Goal: Information Seeking & Learning: Find specific fact

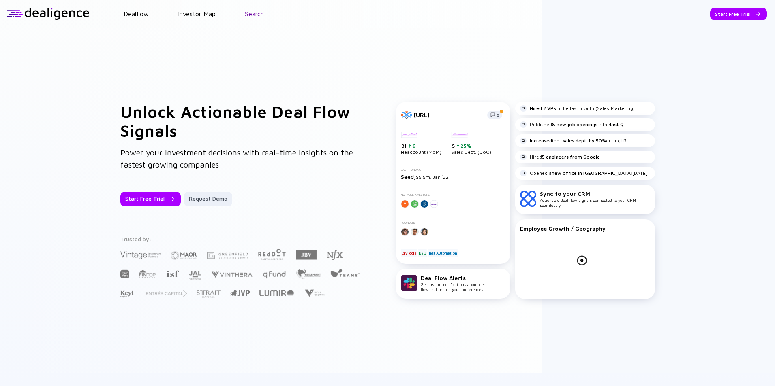
click at [257, 17] on link "Search" at bounding box center [254, 13] width 19 height 7
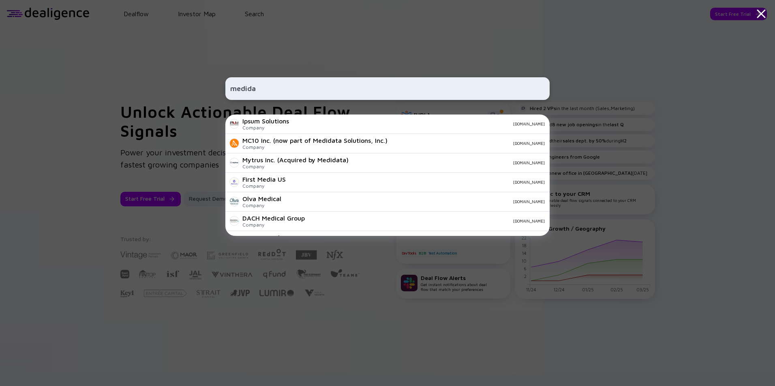
click at [311, 85] on input "medida" at bounding box center [387, 88] width 314 height 15
type input "medida"
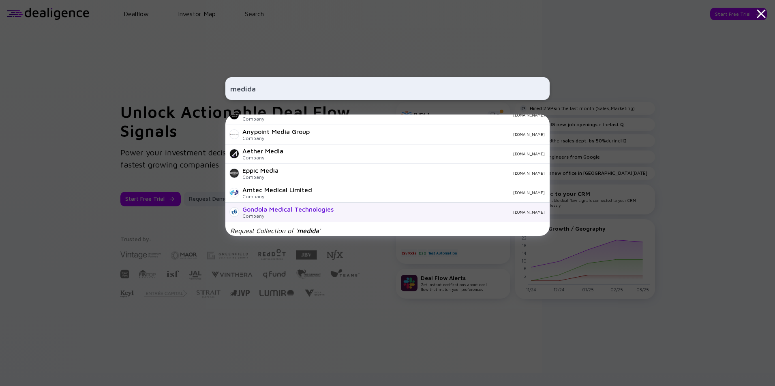
scroll to position [285, 0]
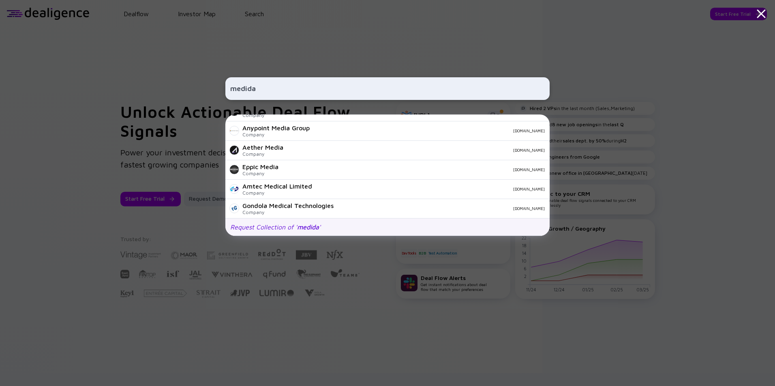
click at [335, 224] on div "Request Collection of ' medida '" at bounding box center [387, 227] width 324 height 17
click at [277, 88] on input "medida" at bounding box center [387, 88] width 314 height 15
click at [613, 92] on div "medida Ipsum Solutions Company [DOMAIN_NAME] MC10 Inc. (now part of Medidata So…" at bounding box center [387, 193] width 775 height 386
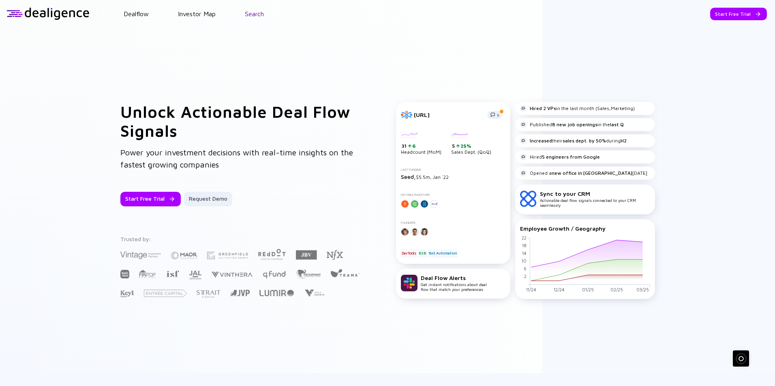
click at [256, 15] on link "Search" at bounding box center [254, 13] width 19 height 7
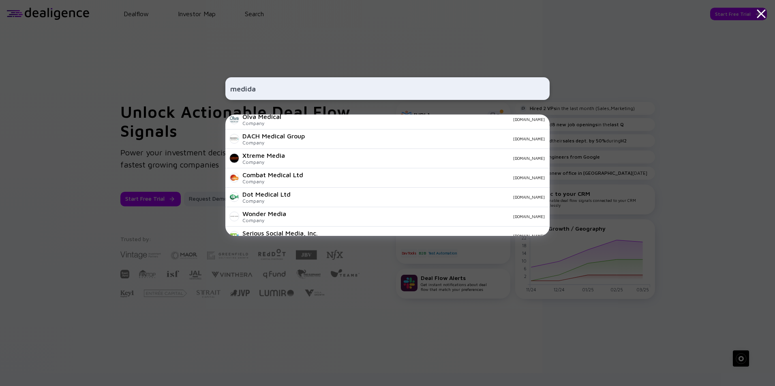
scroll to position [0, 0]
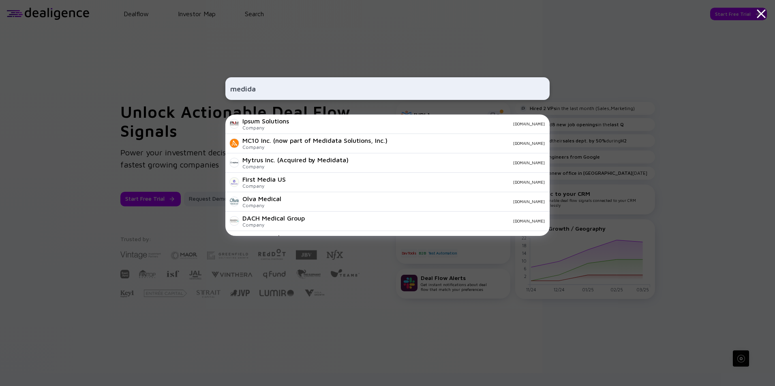
type input "medida"
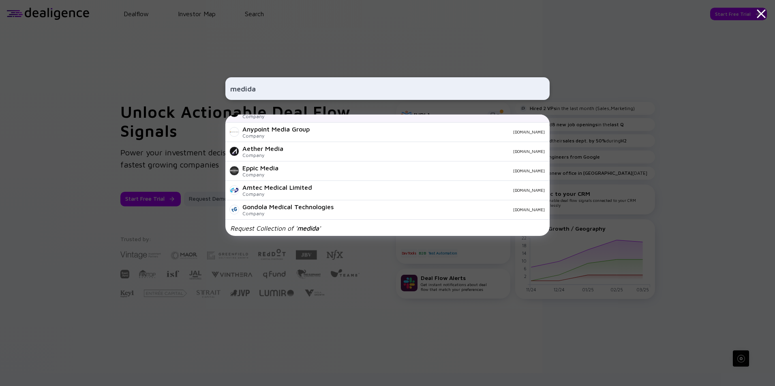
scroll to position [285, 0]
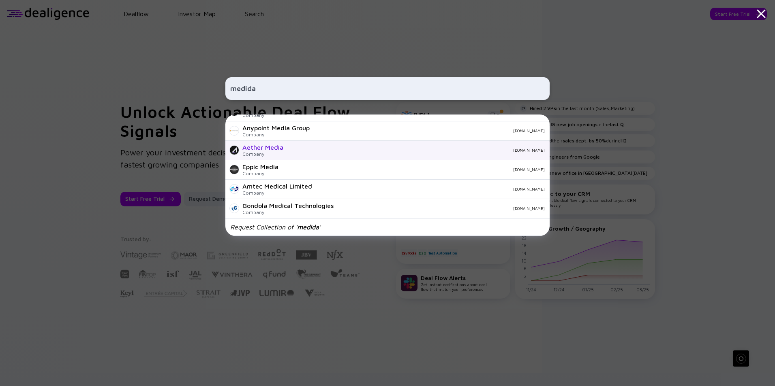
click at [288, 149] on div "Aether Media Company [DOMAIN_NAME]" at bounding box center [387, 150] width 324 height 19
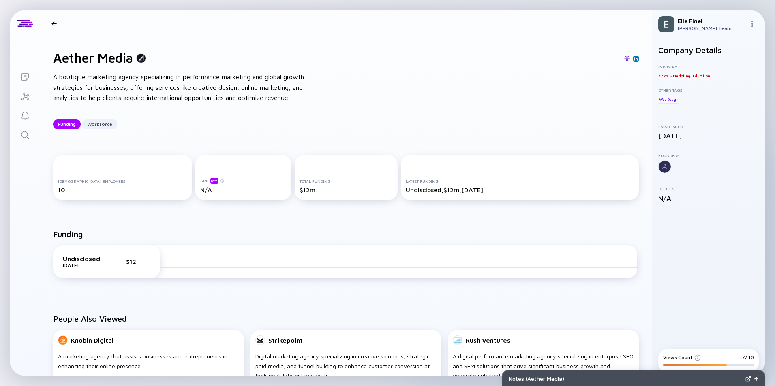
click at [54, 28] on div "Aether Media Funding Workforce" at bounding box center [109, 23] width 123 height 11
click at [54, 23] on div at bounding box center [53, 23] width 5 height 5
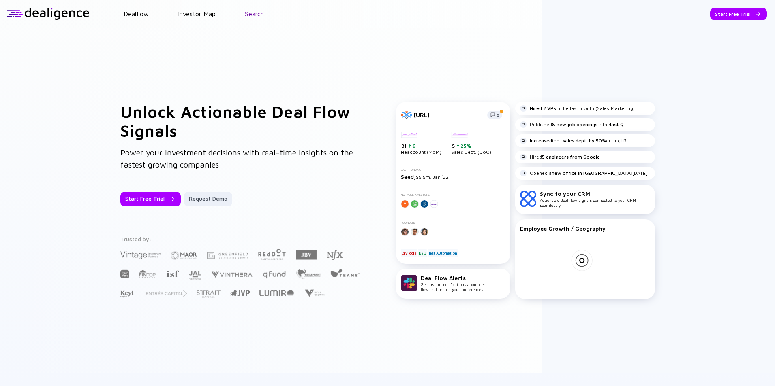
click at [255, 16] on link "Search" at bounding box center [254, 13] width 19 height 7
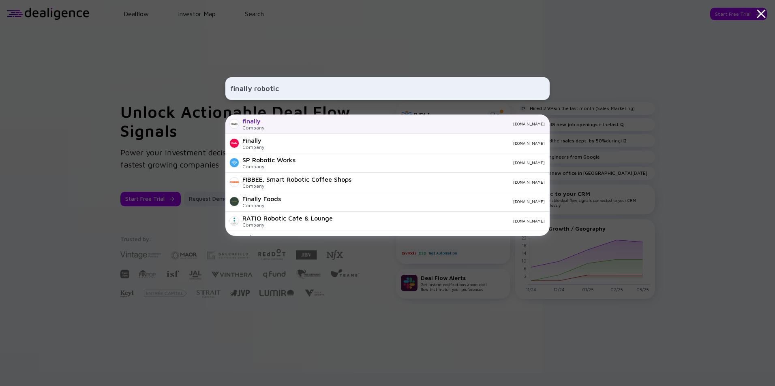
type input "finally robotic"
click at [244, 122] on div "finally" at bounding box center [253, 120] width 22 height 7
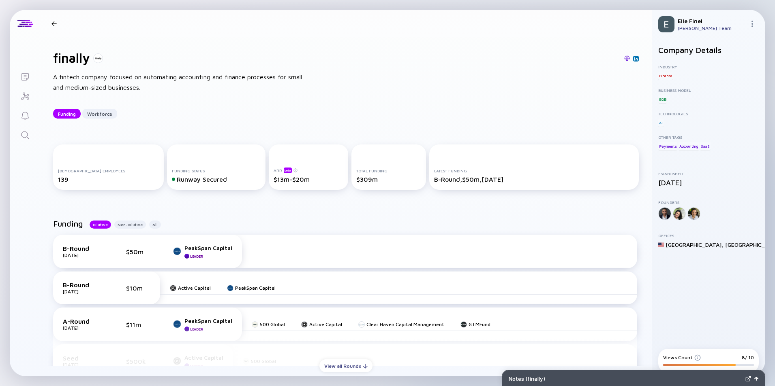
click at [407, 12] on header "finally Funding Workforce" at bounding box center [345, 24] width 611 height 28
click at [57, 24] on div at bounding box center [54, 23] width 12 height 5
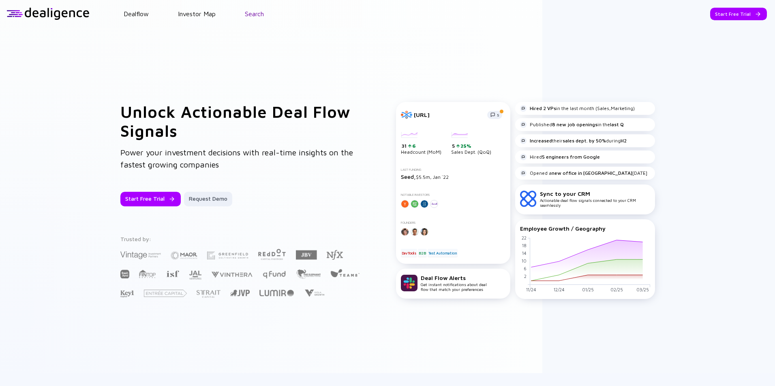
click at [255, 16] on link "Search" at bounding box center [254, 13] width 19 height 7
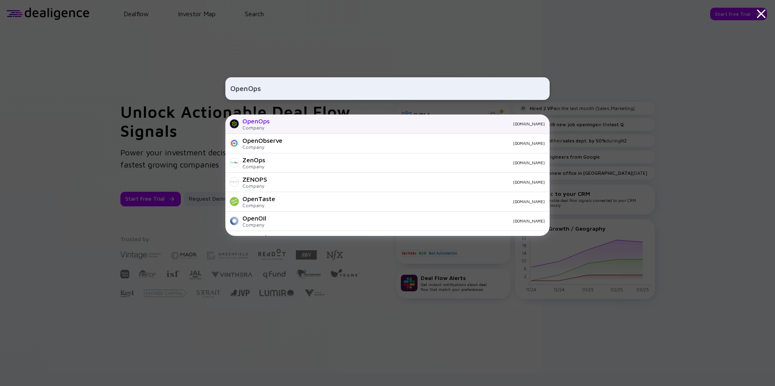
type input "OpenOps"
click at [295, 124] on div "[DOMAIN_NAME]" at bounding box center [410, 124] width 269 height 5
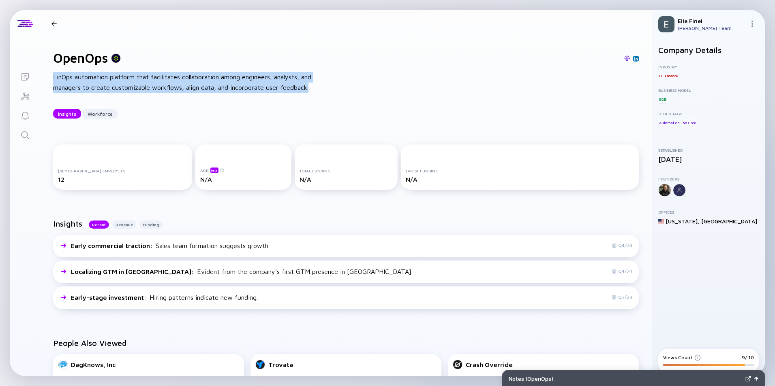
drag, startPoint x: 89, startPoint y: 96, endPoint x: 47, endPoint y: 79, distance: 45.6
click at [47, 79] on div "OpenOps FinOps automation platform that facilitates collaboration among enginee…" at bounding box center [345, 84] width 611 height 94
copy div "FinOps automation platform that facilitates collaboration among engineers, anal…"
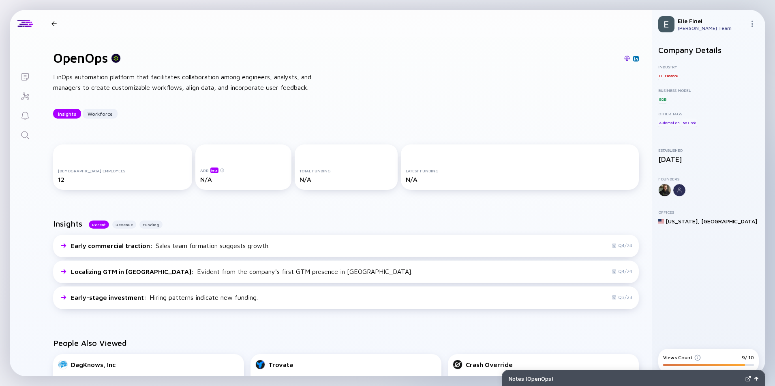
click at [223, 173] on div "ARR beta" at bounding box center [243, 170] width 86 height 6
click at [153, 229] on div "Funding" at bounding box center [150, 225] width 23 height 8
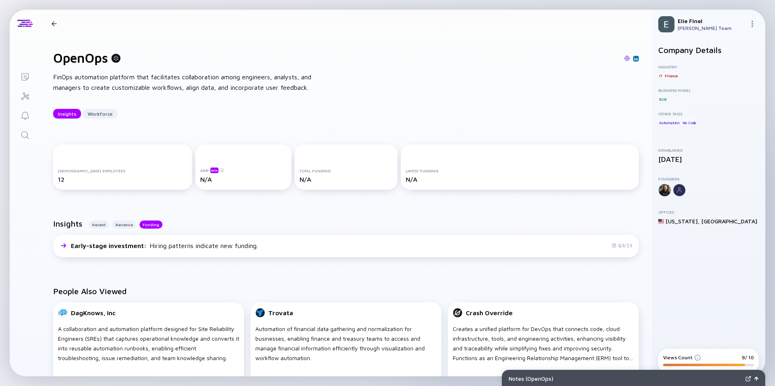
click at [630, 62] on div at bounding box center [384, 58] width 510 height 7
click at [634, 59] on img at bounding box center [636, 59] width 4 height 4
click at [338, 235] on div "Insights Recent Revenue Funding" at bounding box center [345, 227] width 585 height 16
click at [286, 226] on div "Insights Recent Revenue Funding Early-stage investment : Hiring patterns indica…" at bounding box center [345, 240] width 611 height 68
click at [303, 119] on div "Insights Workforce" at bounding box center [345, 114] width 585 height 10
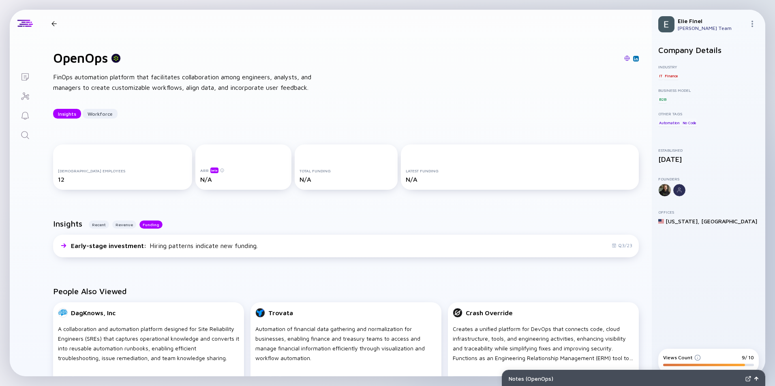
click at [51, 25] on div at bounding box center [54, 23] width 12 height 5
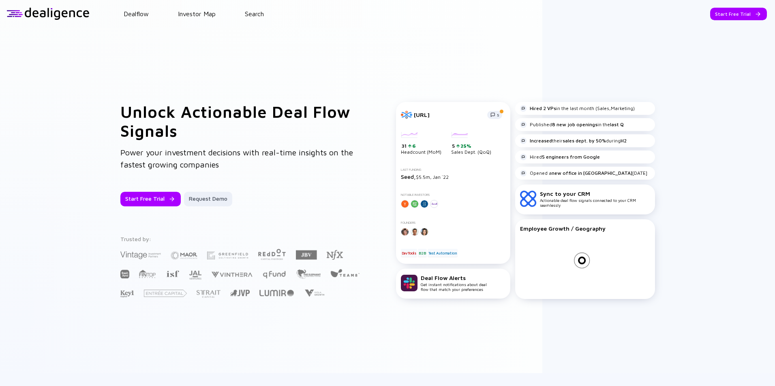
drag, startPoint x: 235, startPoint y: 9, endPoint x: 245, endPoint y: 14, distance: 11.2
click at [235, 9] on header "Dealflow Investor Map Search Start Free Trial Dealflow Investor Map Start Free …" at bounding box center [387, 14] width 775 height 28
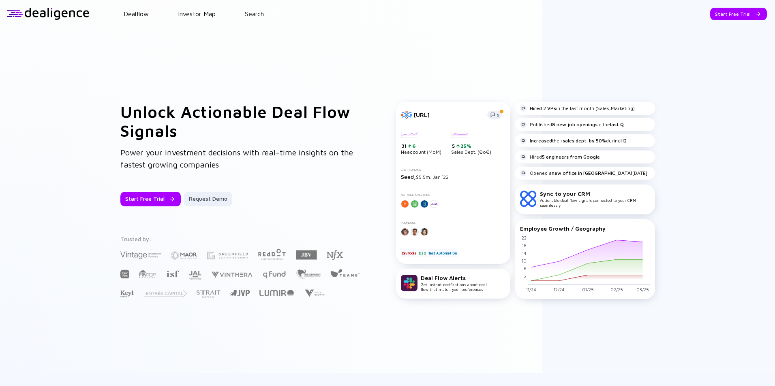
click at [262, 19] on header "Dealflow Investor Map Search Start Free Trial Dealflow Investor Map Start Free …" at bounding box center [387, 14] width 775 height 28
click at [258, 17] on link "Search" at bounding box center [254, 13] width 19 height 7
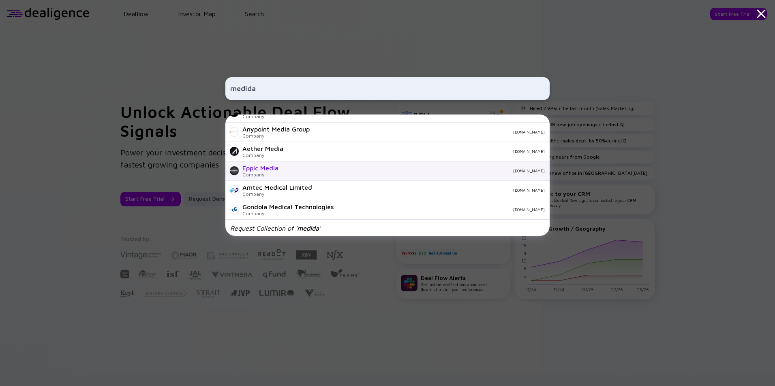
scroll to position [285, 0]
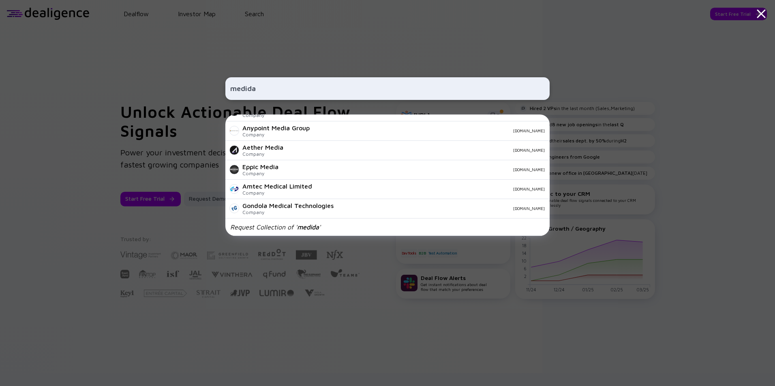
type input "medida"
click at [501, 273] on div "medida Ipsum Solutions Company [DOMAIN_NAME] MC10 Inc. (now part of Medidata So…" at bounding box center [387, 193] width 324 height 386
click at [462, 335] on div "medida Ipsum Solutions Company [DOMAIN_NAME] MC10 Inc. (now part of Medidata So…" at bounding box center [387, 193] width 324 height 386
click at [334, 320] on div "medida Ipsum Solutions Company [DOMAIN_NAME] MC10 Inc. (now part of Medidata So…" at bounding box center [387, 193] width 324 height 386
click at [388, 51] on div "medida Ipsum Solutions Company [DOMAIN_NAME] MC10 Inc. (now part of Medidata So…" at bounding box center [387, 193] width 324 height 386
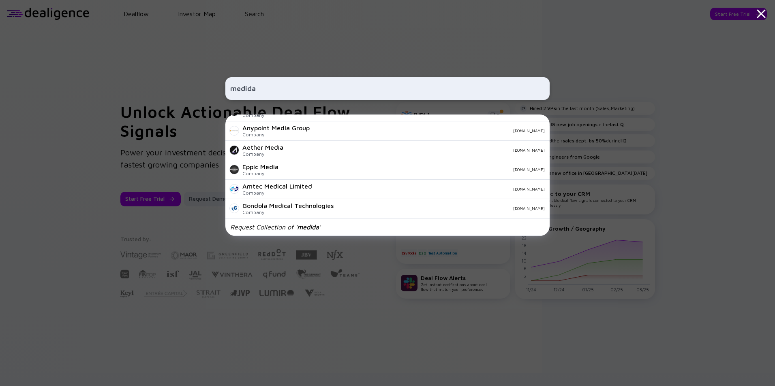
click at [767, 12] on icon at bounding box center [760, 13] width 15 height 15
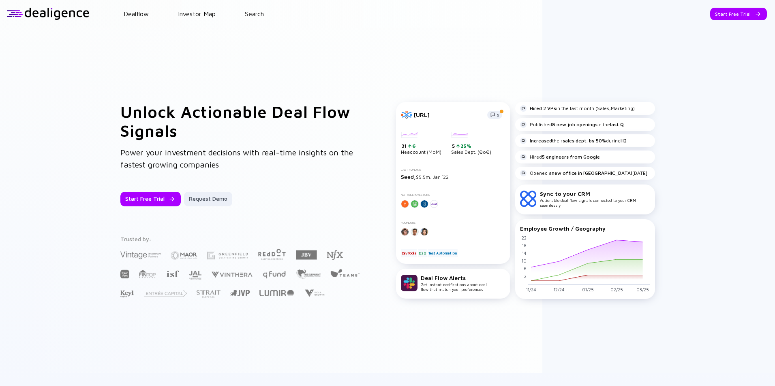
click at [394, 329] on div "Unlock Actionable Deal Flow Signals Power your investment decisions with real-t…" at bounding box center [387, 201] width 775 height 346
click at [314, 45] on div "Unlock Actionable Deal Flow Signals Power your investment decisions with real-t…" at bounding box center [387, 201] width 775 height 346
click at [366, 77] on div "Unlock Actionable Deal Flow Signals Power your investment decisions with real-t…" at bounding box center [387, 201] width 775 height 346
click at [182, 258] on img at bounding box center [184, 255] width 27 height 13
click at [182, 257] on img at bounding box center [184, 255] width 27 height 13
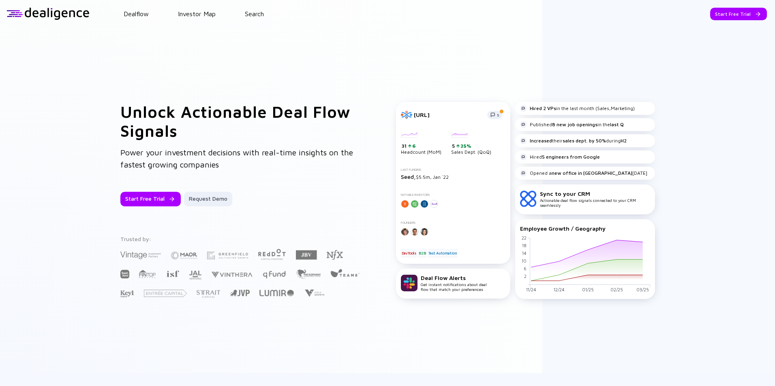
click at [371, 57] on div "Unlock Actionable Deal Flow Signals Power your investment decisions with real-t…" at bounding box center [387, 201] width 775 height 346
click at [254, 15] on link "Search" at bounding box center [254, 13] width 19 height 7
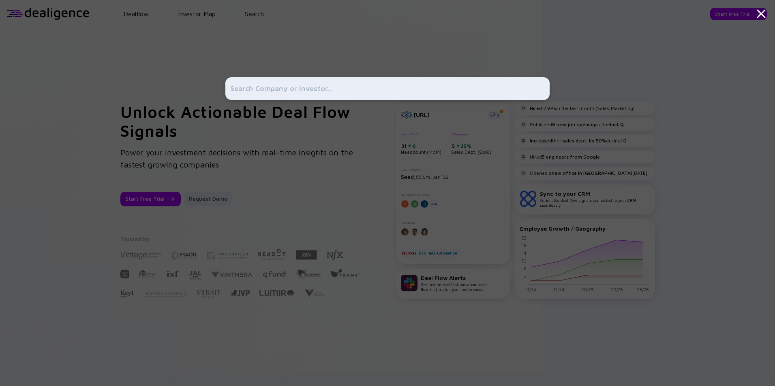
click at [348, 85] on input "text" at bounding box center [387, 88] width 314 height 15
click at [308, 129] on div at bounding box center [387, 193] width 324 height 386
click at [289, 140] on div at bounding box center [387, 193] width 324 height 386
click at [766, 11] on icon at bounding box center [760, 13] width 15 height 15
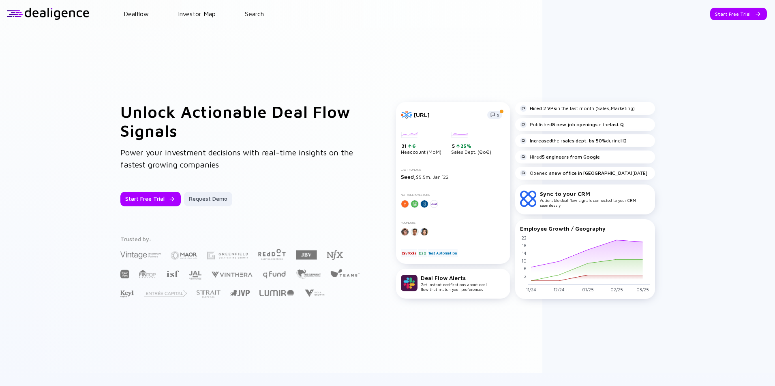
click at [538, 109] on strong "Hired 2 VPs" at bounding box center [542, 108] width 26 height 6
drag, startPoint x: 595, startPoint y: 36, endPoint x: 561, endPoint y: 50, distance: 36.7
click at [595, 36] on div "Unlock Actionable Deal Flow Signals Power your investment decisions with real-t…" at bounding box center [387, 201] width 775 height 346
